Goal: Information Seeking & Learning: Learn about a topic

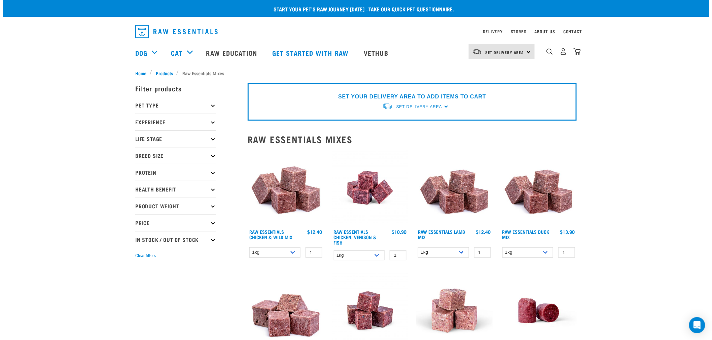
click at [654, 159] on div "Start your pet’s raw journey [DATE] – take our quick pet questionnaire. Deliver…" at bounding box center [356, 267] width 707 height 534
click at [545, 54] on div "0" at bounding box center [558, 52] width 46 height 27
click at [549, 55] on img "dropdown navigation" at bounding box center [549, 51] width 6 height 6
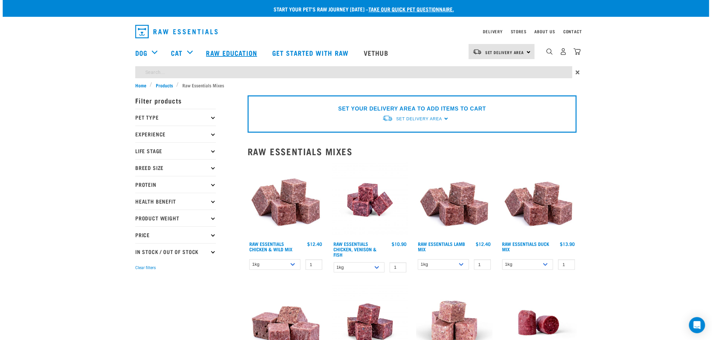
click at [220, 54] on link "Raw Education" at bounding box center [233, 52] width 66 height 27
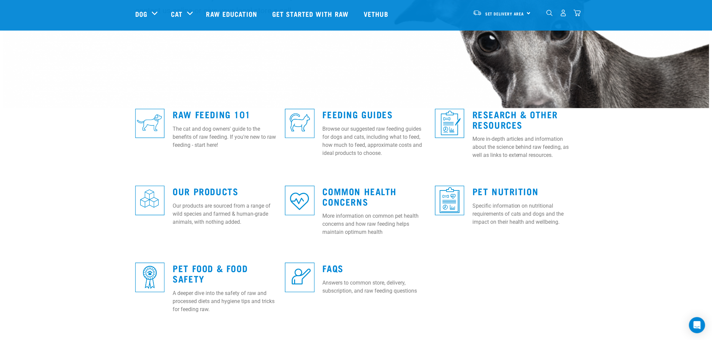
scroll to position [187, 0]
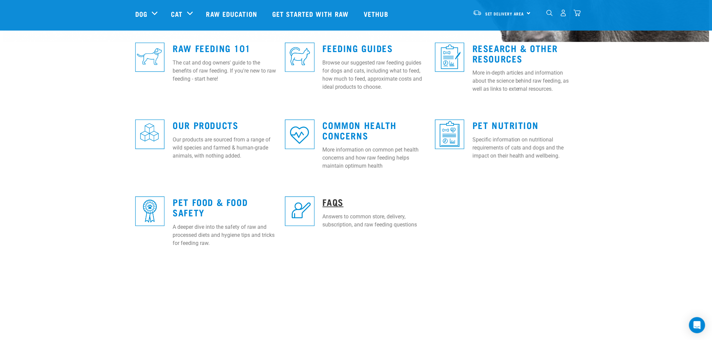
click at [327, 202] on link "FAQs" at bounding box center [333, 202] width 21 height 5
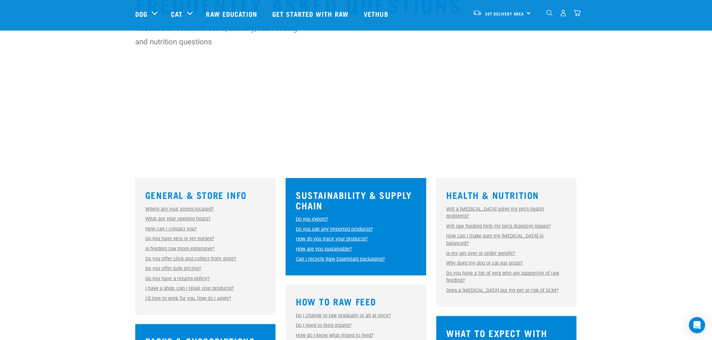
scroll to position [149, 0]
